Goal: Task Accomplishment & Management: Complete application form

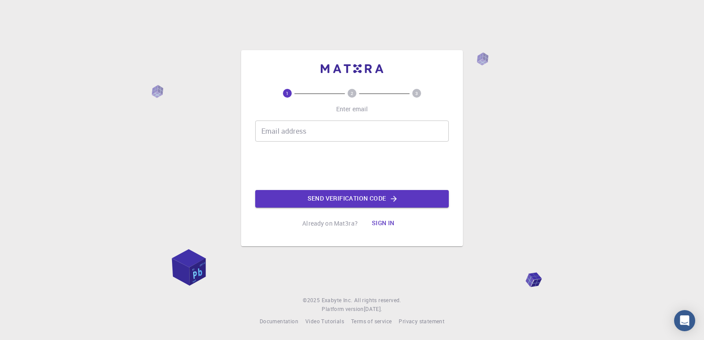
click at [325, 136] on div "Email address Email address" at bounding box center [352, 131] width 194 height 21
type input "[EMAIL_ADDRESS][DOMAIN_NAME]"
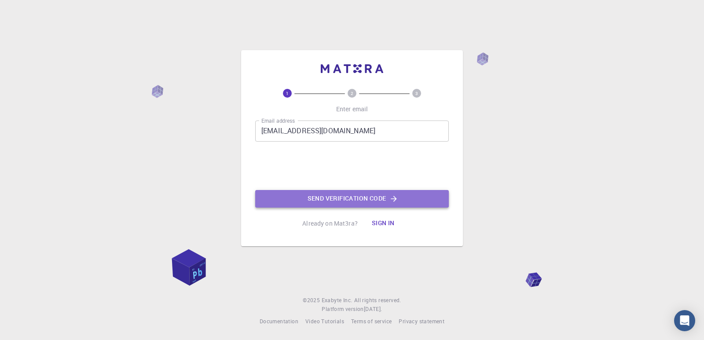
click at [316, 197] on button "Send verification code" at bounding box center [352, 199] width 194 height 18
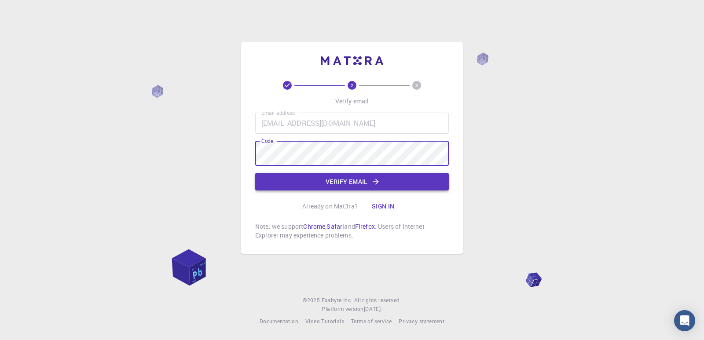
click at [348, 174] on button "Verify email" at bounding box center [352, 182] width 194 height 18
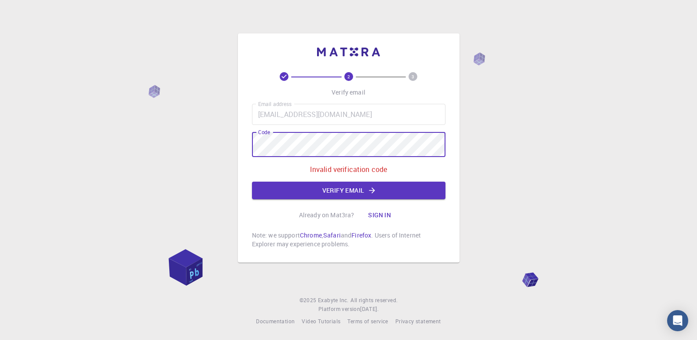
click at [209, 135] on div "2 3 Verify email Email address [EMAIL_ADDRESS][DOMAIN_NAME] Email address Code …" at bounding box center [348, 170] width 697 height 340
click at [314, 182] on button "Verify email" at bounding box center [349, 191] width 194 height 18
click at [153, 144] on div "2 3 Verify email Email address [EMAIL_ADDRESS][DOMAIN_NAME] Email address Code …" at bounding box center [348, 170] width 697 height 340
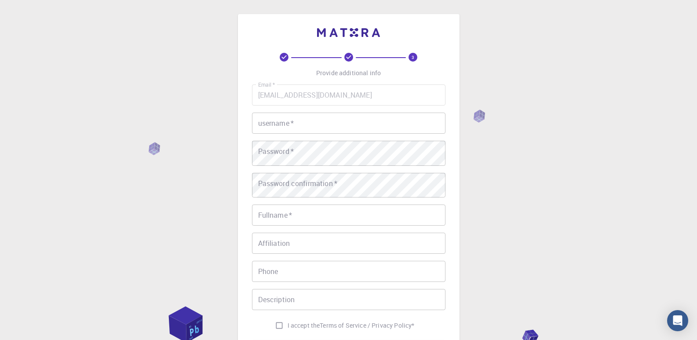
click at [308, 134] on div "username   * username   *" at bounding box center [349, 123] width 194 height 21
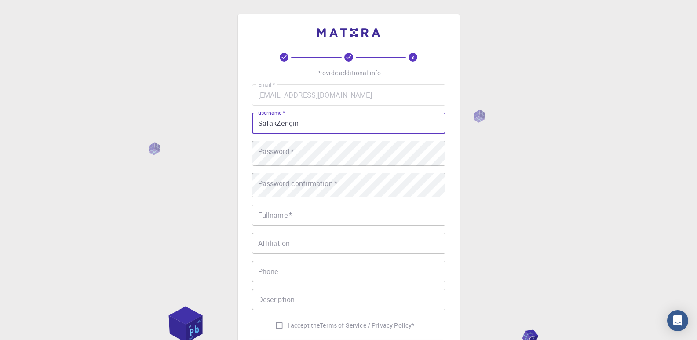
type input "SafakZengin"
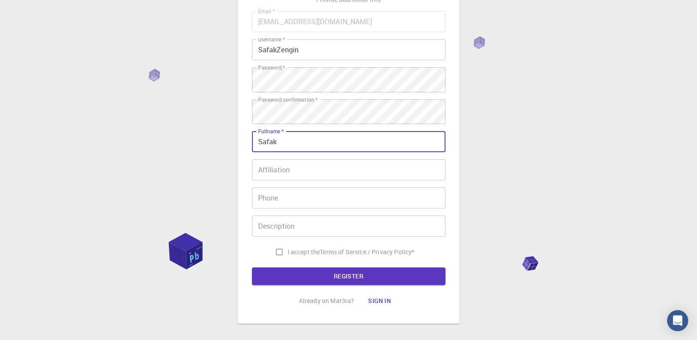
scroll to position [147, 0]
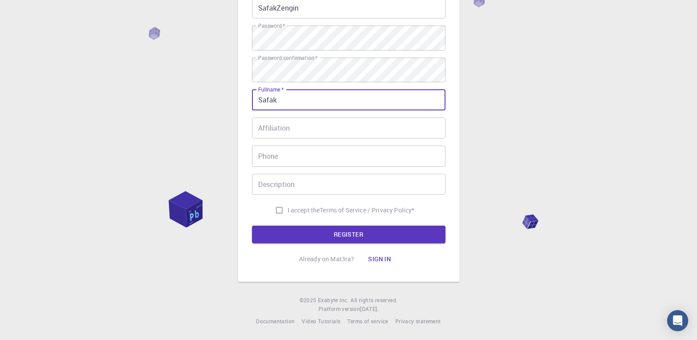
type input "Safak"
click at [271, 216] on input "I accept the Terms of Service / Privacy Policy *" at bounding box center [279, 210] width 17 height 17
checkbox input "true"
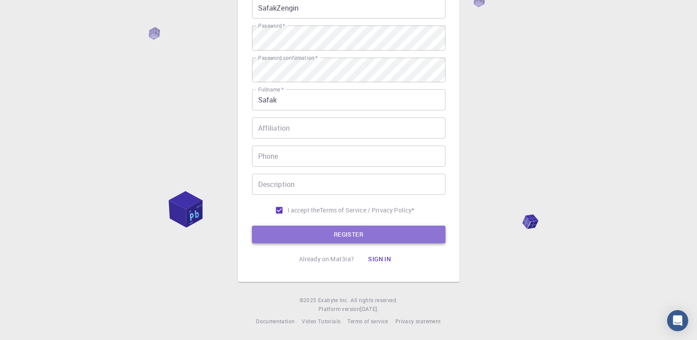
click at [288, 238] on button "REGISTER" at bounding box center [349, 235] width 194 height 18
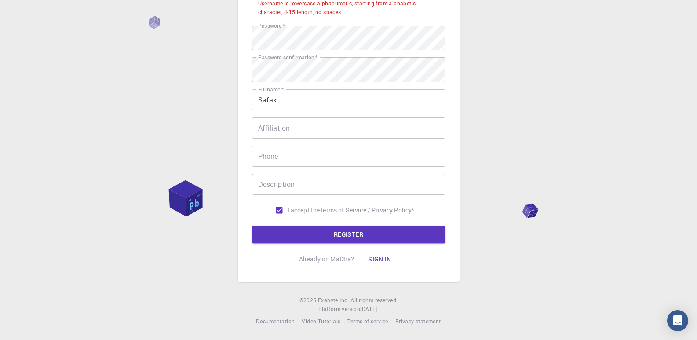
scroll to position [73, 0]
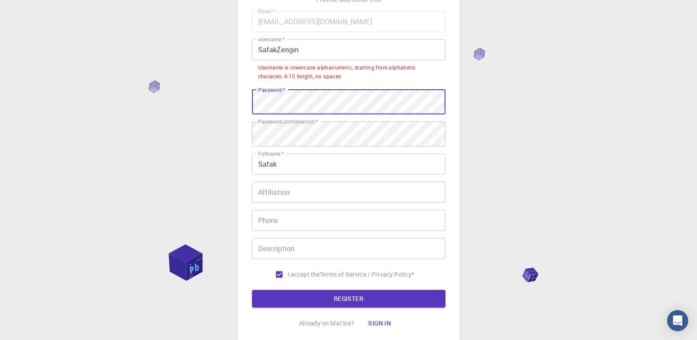
click at [164, 125] on div "3 Provide additional info Email   * [EMAIL_ADDRESS][DOMAIN_NAME] Email   * user…" at bounding box center [348, 166] width 697 height 478
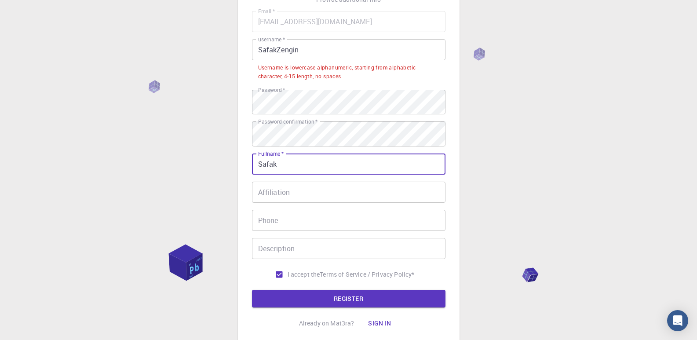
scroll to position [147, 0]
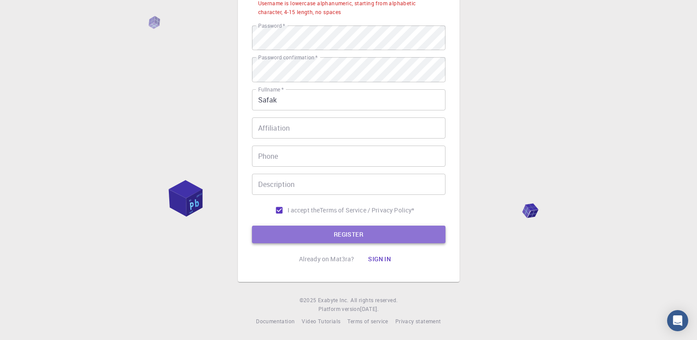
click at [315, 243] on button "REGISTER" at bounding box center [349, 235] width 194 height 18
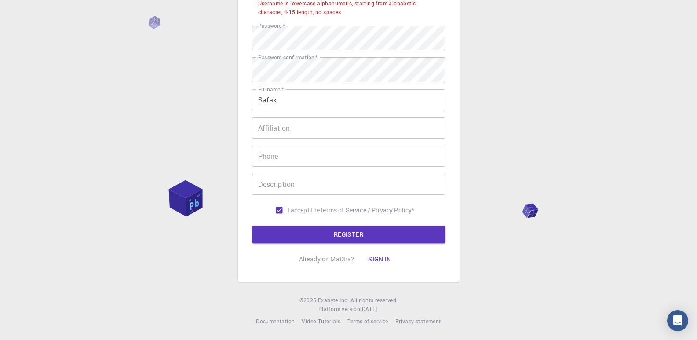
scroll to position [73, 0]
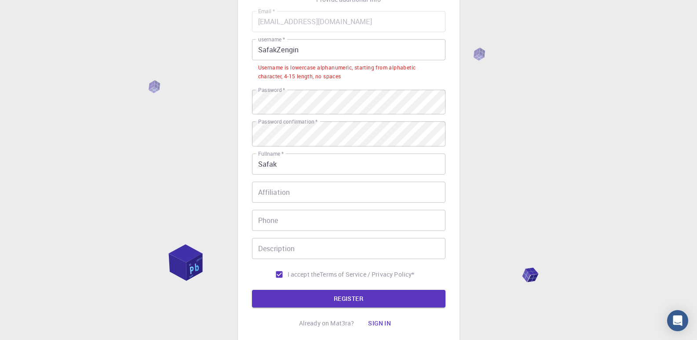
click at [322, 203] on input "Affiliation" at bounding box center [349, 192] width 194 height 21
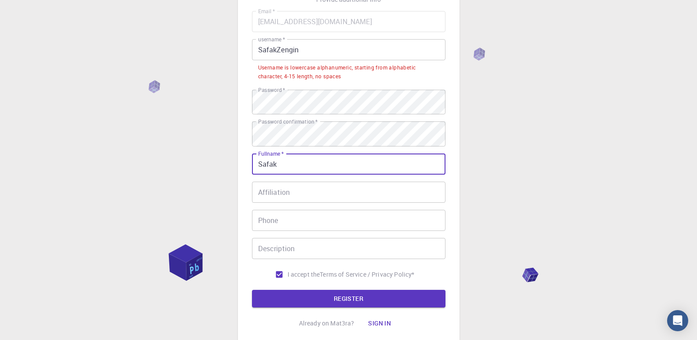
click at [326, 175] on input "Safak" at bounding box center [349, 164] width 194 height 21
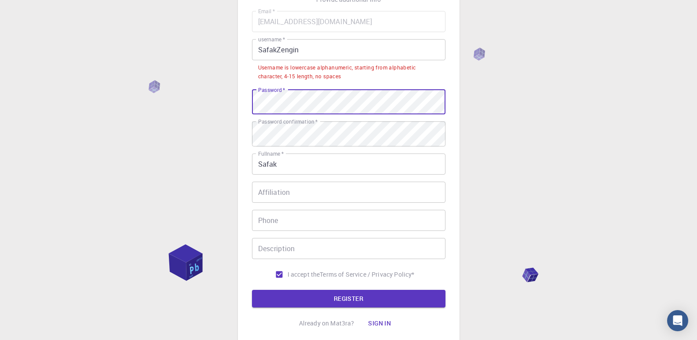
click at [166, 124] on div "3 Provide additional info Email   * [EMAIL_ADDRESS][DOMAIN_NAME] Email   * user…" at bounding box center [348, 166] width 697 height 478
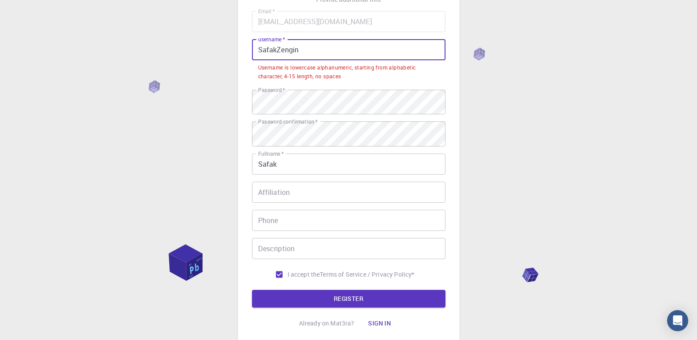
drag, startPoint x: 313, startPoint y: 64, endPoint x: 285, endPoint y: 64, distance: 28.6
click at [285, 60] on input "SafakZengin" at bounding box center [349, 49] width 194 height 21
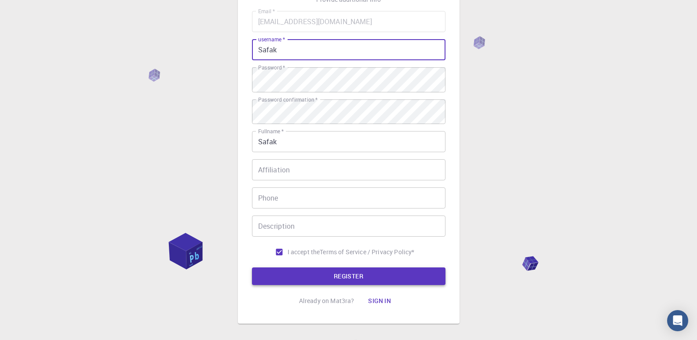
click at [295, 285] on button "REGISTER" at bounding box center [349, 277] width 194 height 18
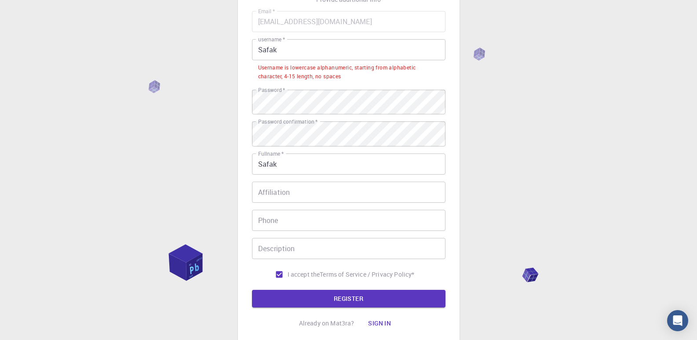
click at [264, 60] on input "Safak" at bounding box center [349, 49] width 194 height 21
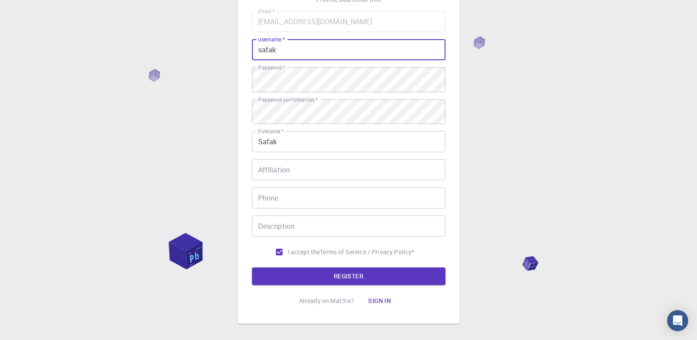
scroll to position [147, 0]
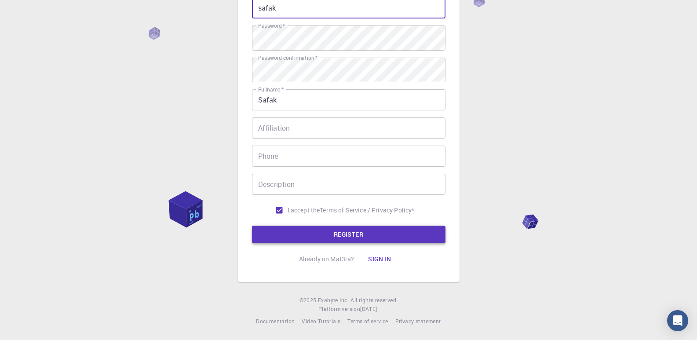
type input "safak"
click at [295, 232] on button "REGISTER" at bounding box center [349, 235] width 194 height 18
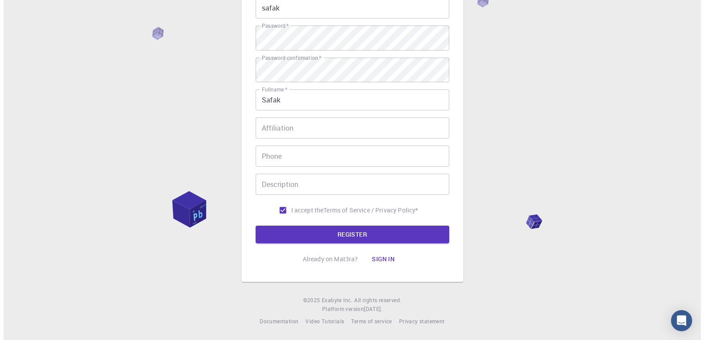
scroll to position [0, 0]
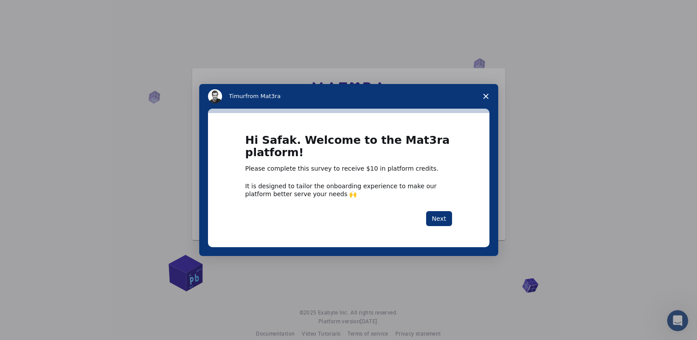
click at [484, 96] on icon "Close survey" at bounding box center [486, 96] width 5 height 5
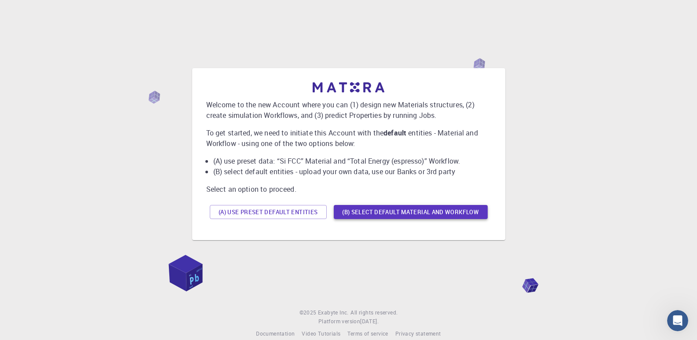
click at [334, 219] on button "(B) Select default material and workflow" at bounding box center [411, 212] width 154 height 14
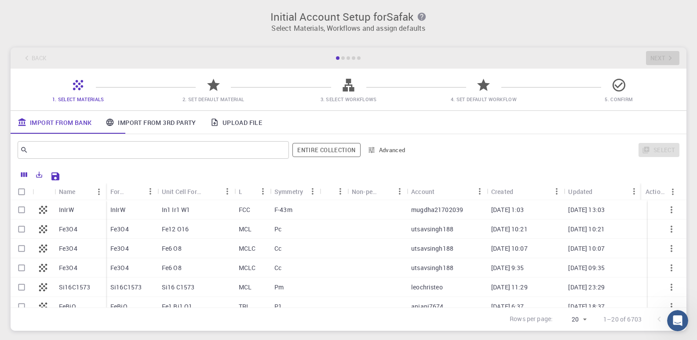
click at [336, 213] on div at bounding box center [334, 209] width 28 height 19
checkbox input "true"
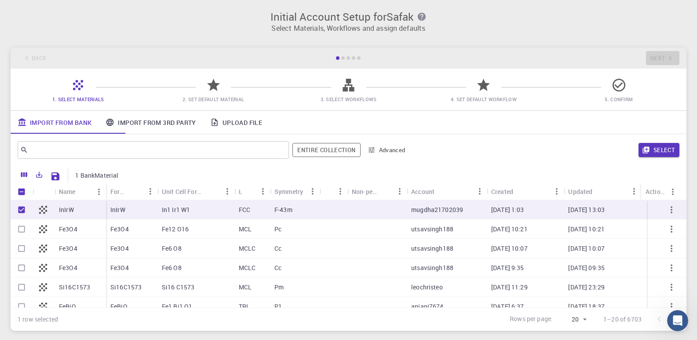
click at [20, 216] on input "Unselect row" at bounding box center [21, 210] width 17 height 17
checkbox input "false"
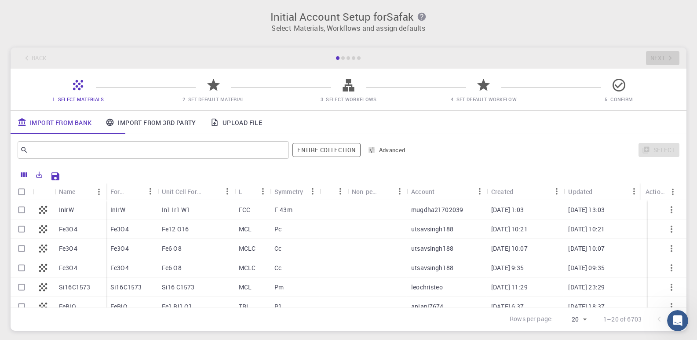
click at [198, 128] on link "Import From 3rd Party" at bounding box center [151, 122] width 104 height 23
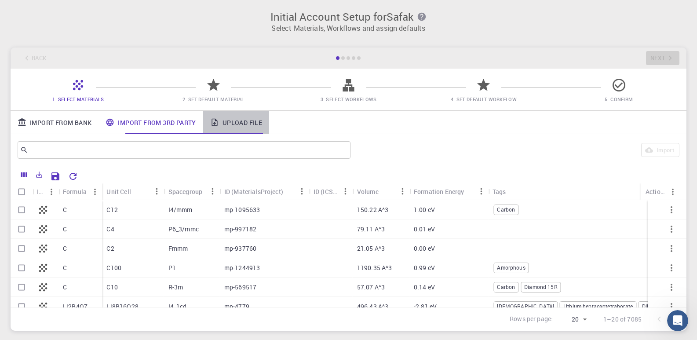
click at [269, 125] on link "Upload File" at bounding box center [236, 122] width 66 height 23
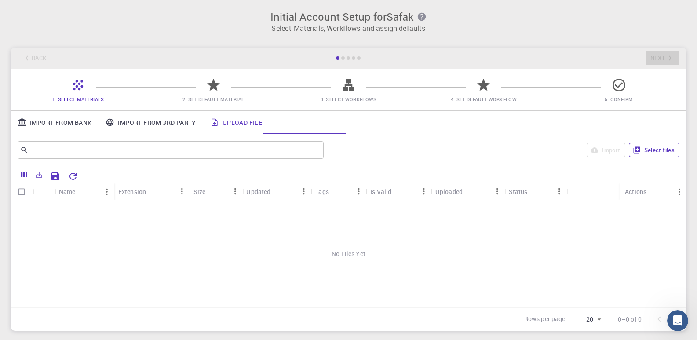
click at [644, 157] on button "Select files" at bounding box center [654, 150] width 51 height 14
click at [665, 64] on div "Back Next" at bounding box center [349, 58] width 676 height 21
click at [77, 127] on link "Import From Bank" at bounding box center [55, 122] width 88 height 23
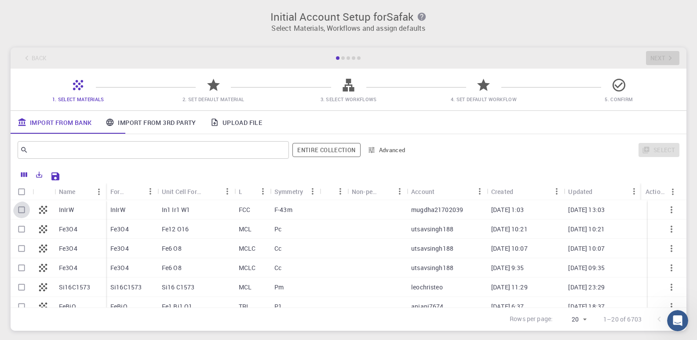
click at [24, 211] on input "Select row" at bounding box center [21, 210] width 17 height 17
checkbox input "true"
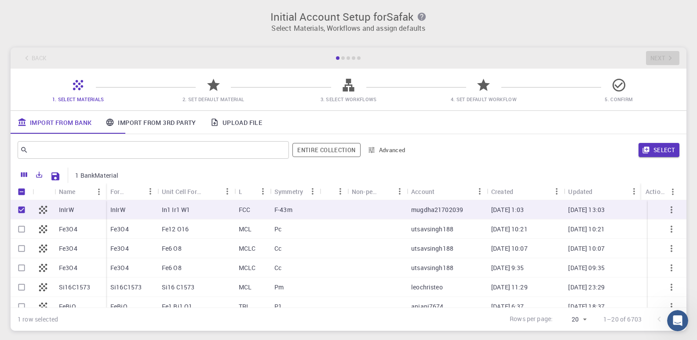
click at [215, 90] on icon at bounding box center [213, 85] width 13 height 12
click at [658, 156] on button "Select" at bounding box center [659, 150] width 41 height 14
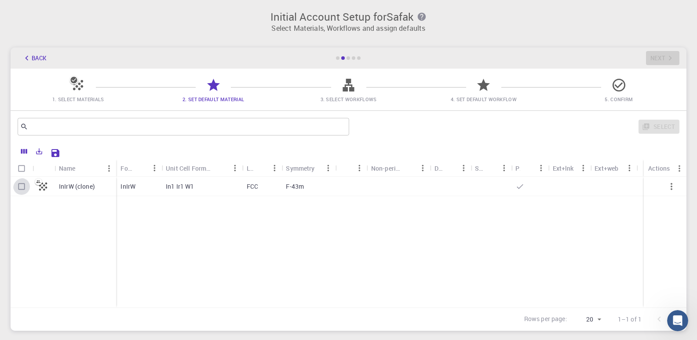
click at [17, 192] on input "Select row" at bounding box center [21, 186] width 17 height 17
checkbox input "true"
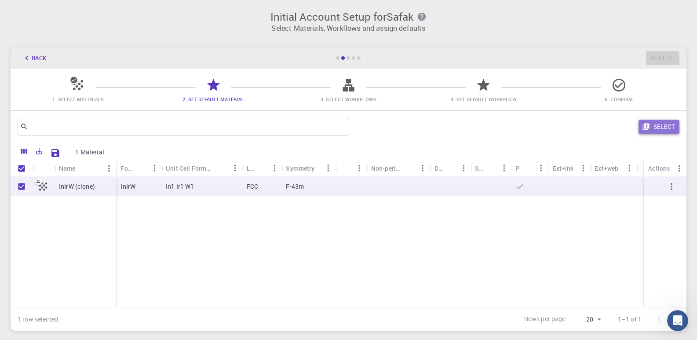
click at [670, 132] on button "Select" at bounding box center [659, 127] width 41 height 14
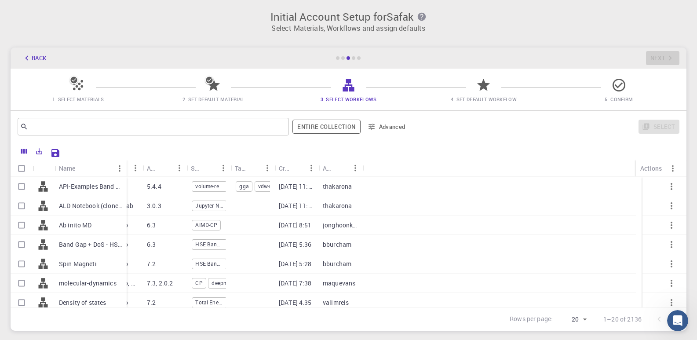
drag, startPoint x: 96, startPoint y: 175, endPoint x: 125, endPoint y: 177, distance: 28.2
click at [125, 177] on div "Name" at bounding box center [127, 168] width 9 height 17
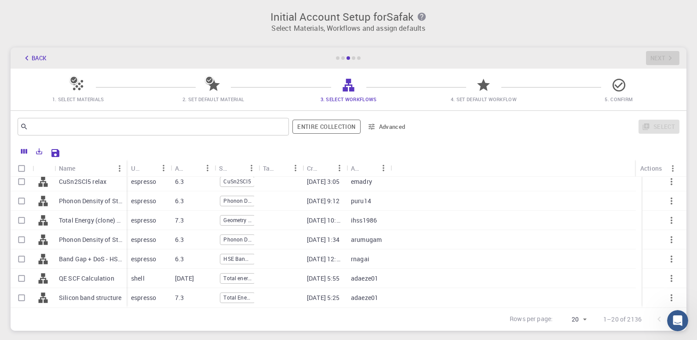
scroll to position [76, 0]
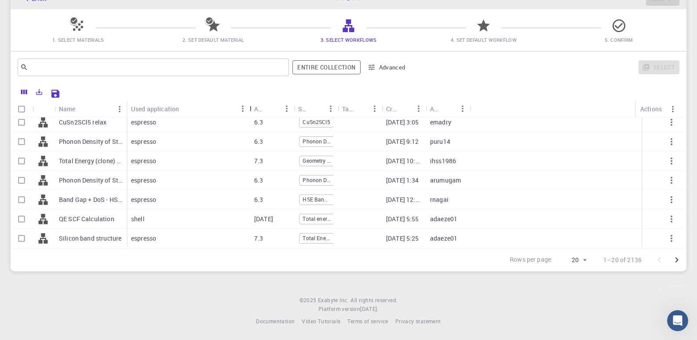
drag, startPoint x: 175, startPoint y: 96, endPoint x: 256, endPoint y: 101, distance: 81.1
click at [255, 101] on div "Used application" at bounding box center [250, 108] width 9 height 17
drag, startPoint x: 125, startPoint y: 94, endPoint x: 153, endPoint y: 92, distance: 28.7
click at [153, 100] on div "Name" at bounding box center [156, 108] width 9 height 17
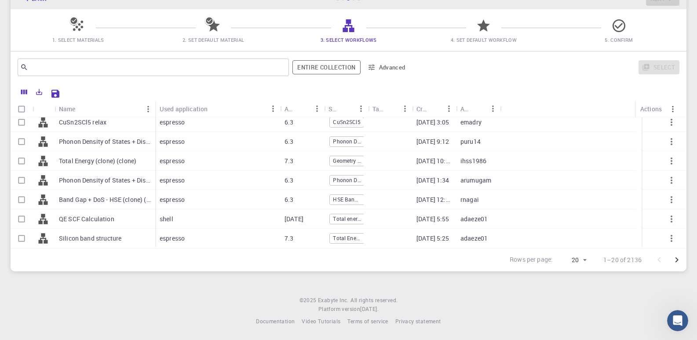
scroll to position [0, 0]
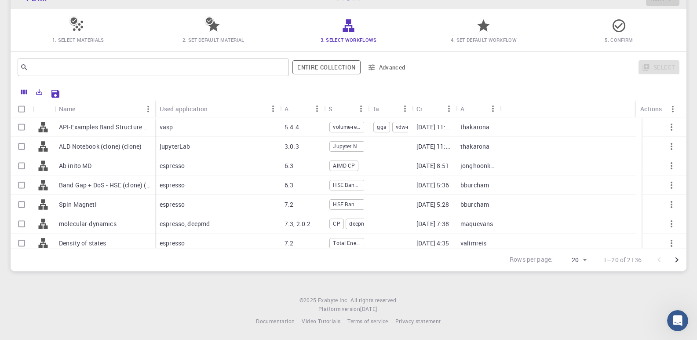
click at [198, 195] on div "espresso" at bounding box center [217, 204] width 125 height 19
checkbox input "true"
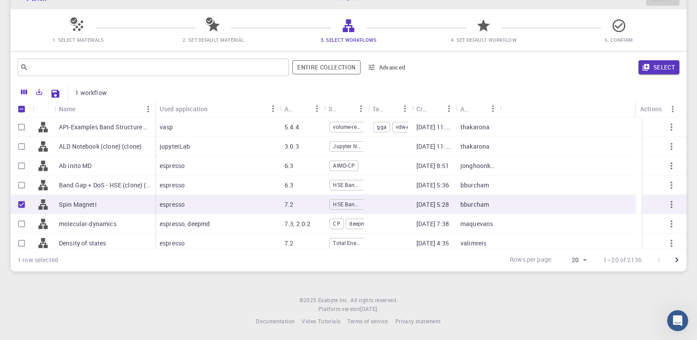
click at [205, 220] on p "espresso, deepmd" at bounding box center [185, 224] width 50 height 9
checkbox input "true"
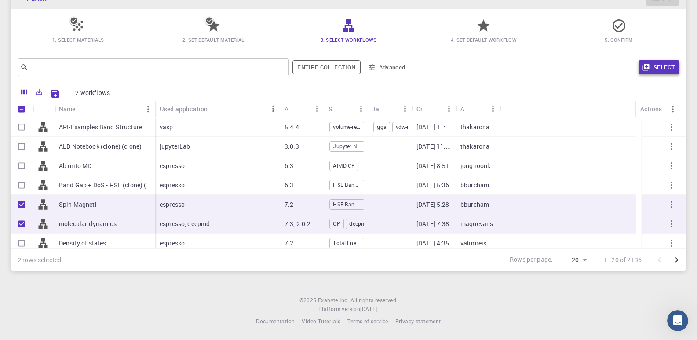
click at [664, 60] on button "Select" at bounding box center [659, 67] width 41 height 14
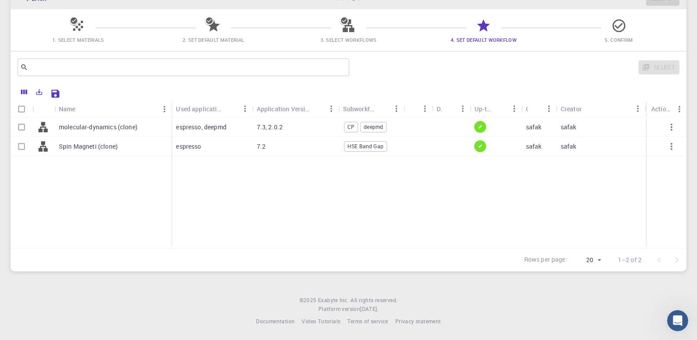
click at [16, 119] on input "Select row" at bounding box center [21, 127] width 17 height 17
checkbox input "true"
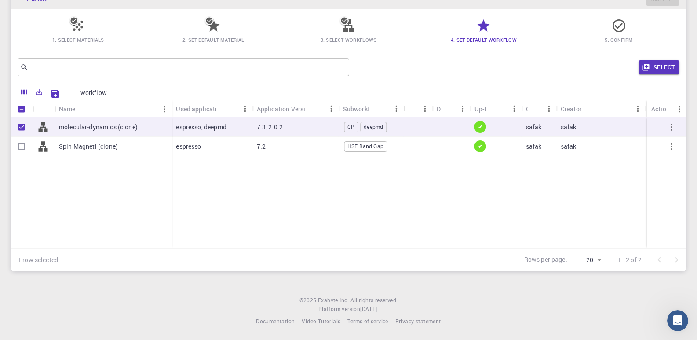
click at [18, 138] on input "Select row" at bounding box center [21, 146] width 17 height 17
checkbox input "true"
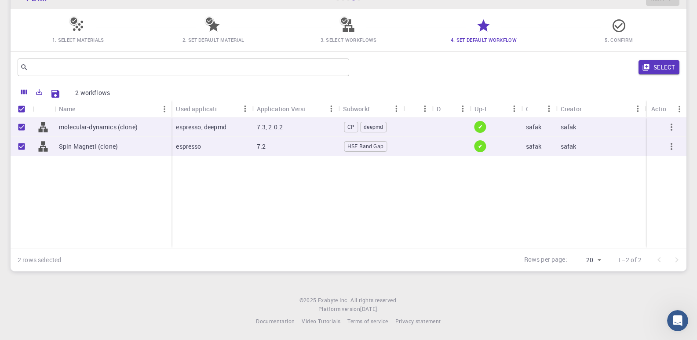
scroll to position [2, 0]
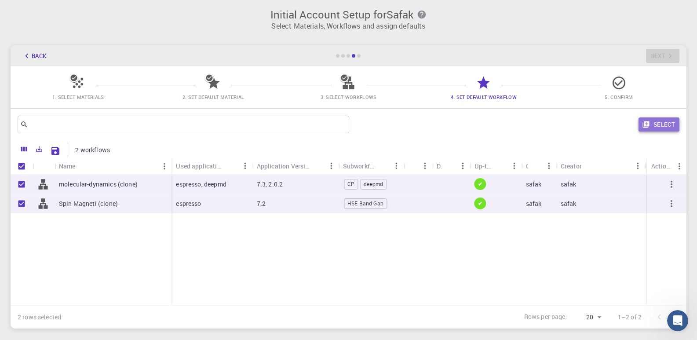
click at [644, 129] on button "Select" at bounding box center [659, 124] width 41 height 14
checkbox input "false"
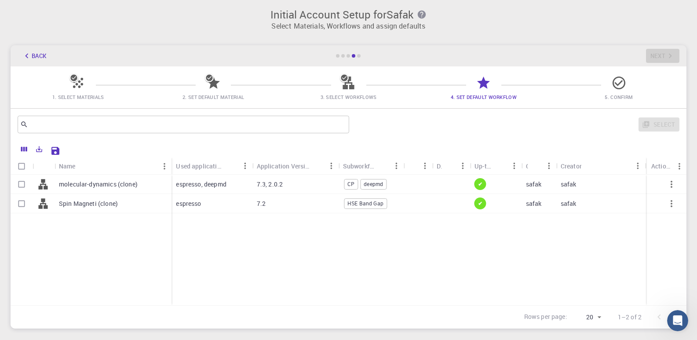
click at [21, 186] on input "Select row" at bounding box center [21, 184] width 17 height 17
checkbox input "true"
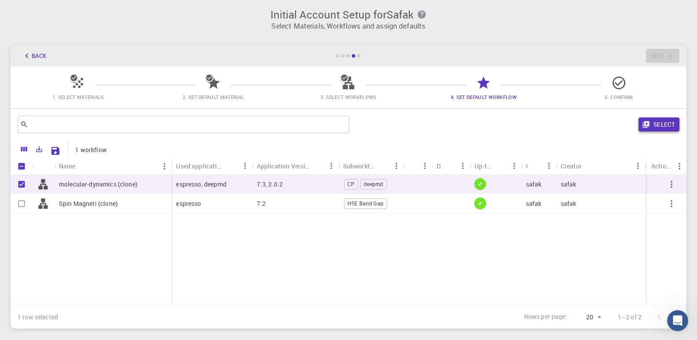
click at [647, 128] on button "Select" at bounding box center [659, 124] width 41 height 14
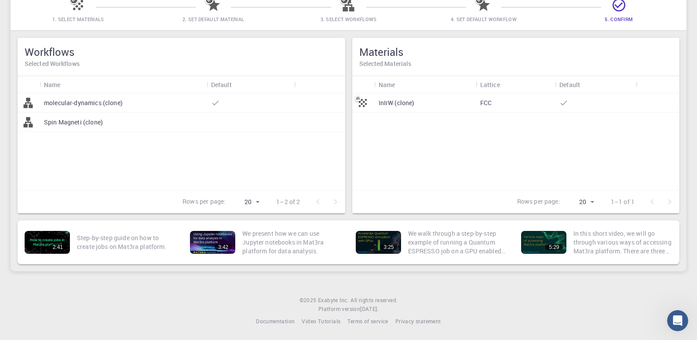
scroll to position [0, 0]
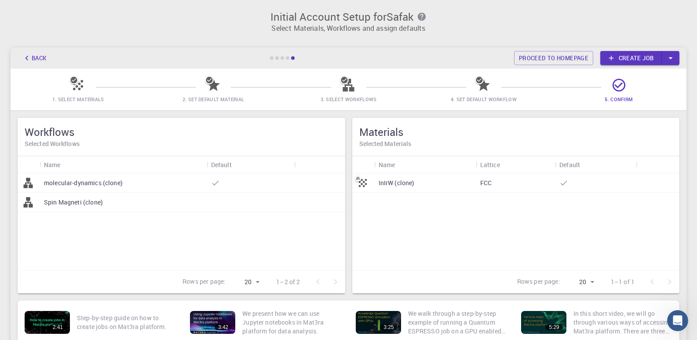
click at [475, 193] on div "InIrW (clone)" at bounding box center [425, 182] width 102 height 19
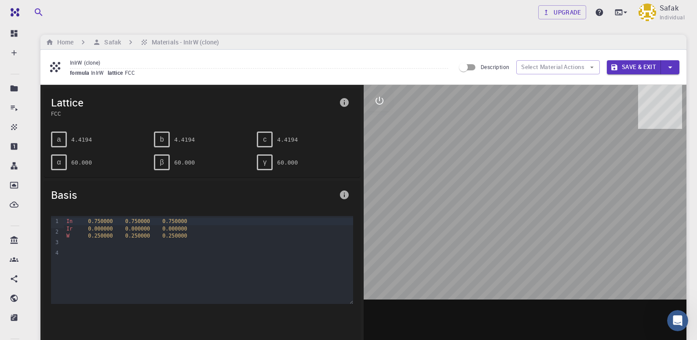
scroll to position [73, 0]
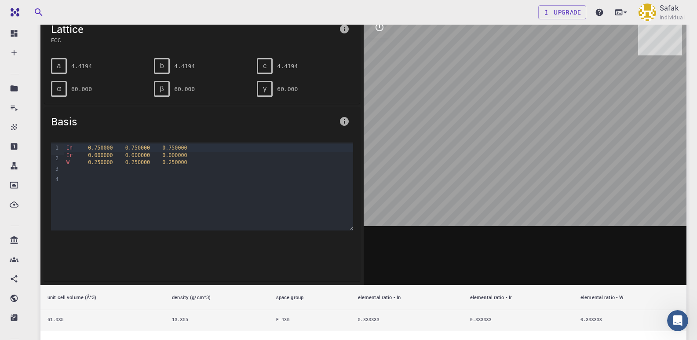
drag, startPoint x: 526, startPoint y: 176, endPoint x: 477, endPoint y: 182, distance: 49.6
click at [477, 182] on div at bounding box center [525, 148] width 323 height 274
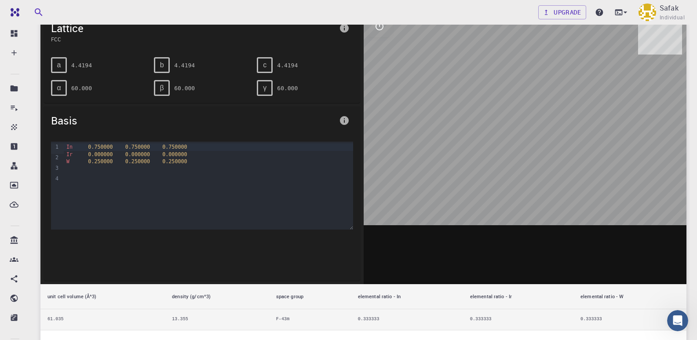
scroll to position [75, 0]
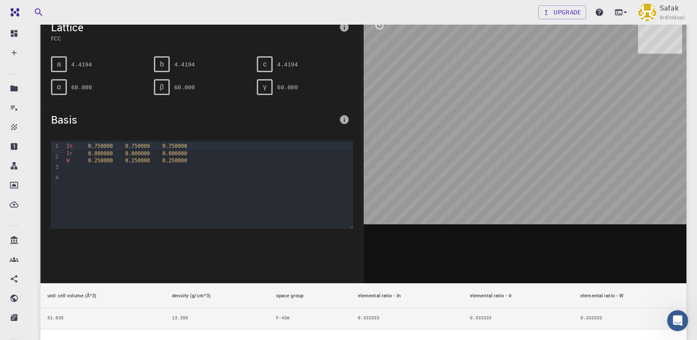
drag, startPoint x: 449, startPoint y: 173, endPoint x: 438, endPoint y: 175, distance: 10.7
drag, startPoint x: 523, startPoint y: 155, endPoint x: 473, endPoint y: 176, distance: 53.8
drag, startPoint x: 473, startPoint y: 176, endPoint x: 447, endPoint y: 180, distance: 26.4
click at [447, 180] on div at bounding box center [525, 147] width 323 height 274
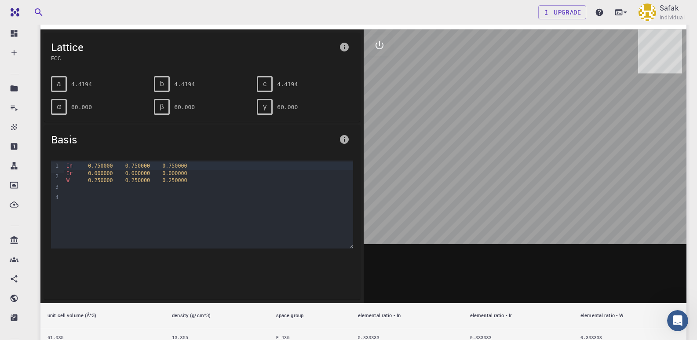
scroll to position [0, 0]
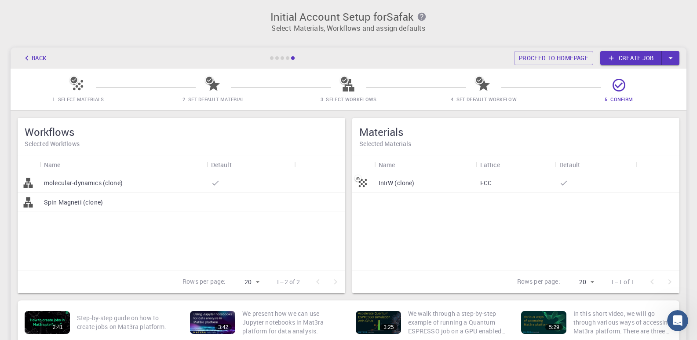
click at [69, 207] on p "Spin Magneti (clone)" at bounding box center [73, 202] width 59 height 9
